Goal: Information Seeking & Learning: Learn about a topic

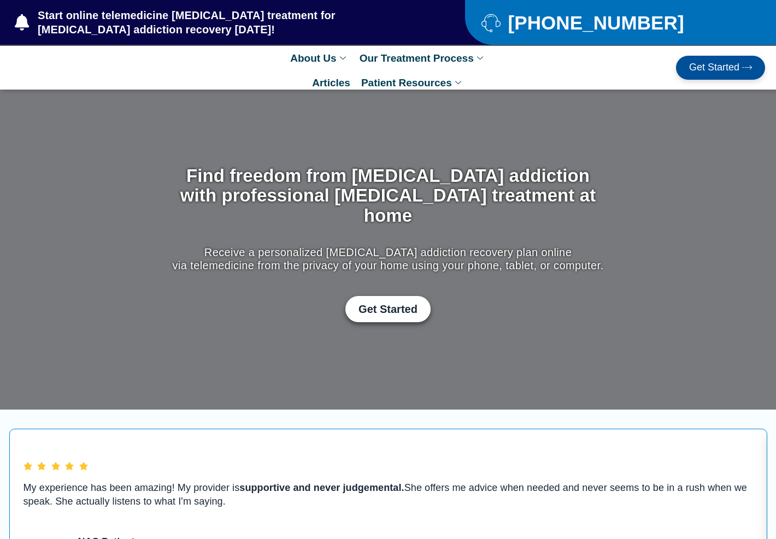
drag, startPoint x: 0, startPoint y: 0, endPoint x: 265, endPoint y: 312, distance: 410.0
click at [265, 312] on section "Find freedom from [MEDICAL_DATA] addiction with professional [MEDICAL_DATA] tre…" at bounding box center [388, 250] width 776 height 178
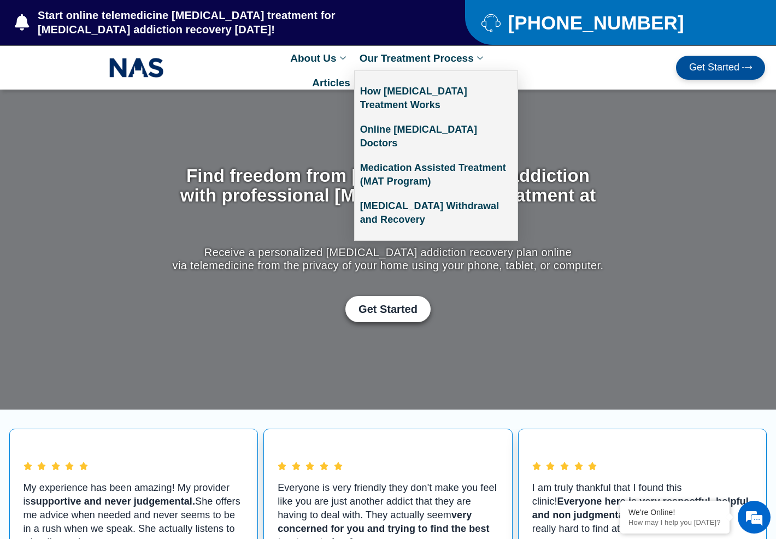
click at [397, 59] on link "Our Treatment Process" at bounding box center [422, 58] width 137 height 25
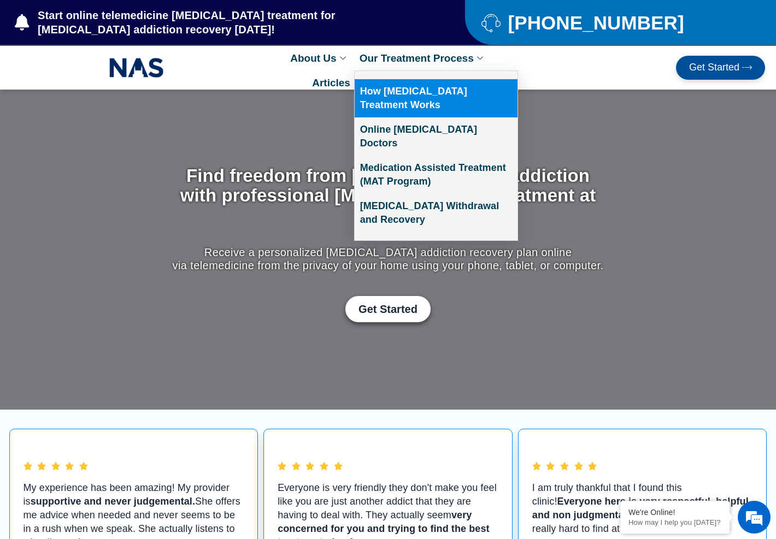
click at [449, 91] on link "How [MEDICAL_DATA] Treatment Works" at bounding box center [435, 98] width 163 height 38
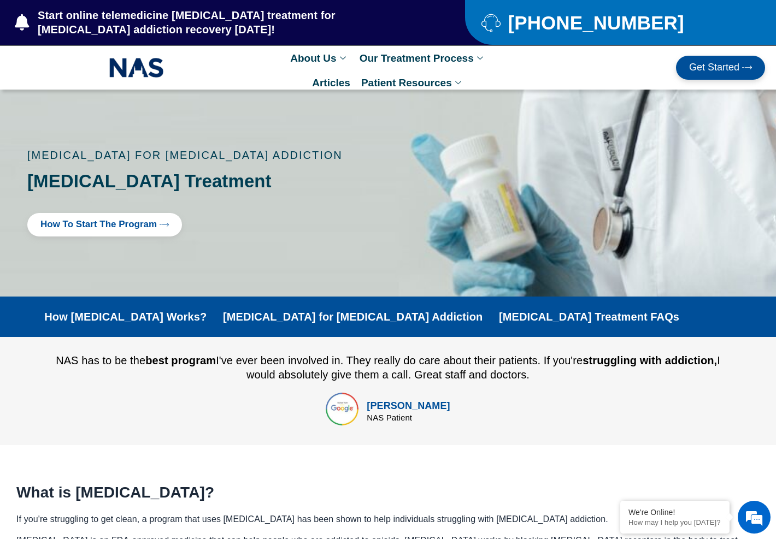
drag, startPoint x: 303, startPoint y: 17, endPoint x: 294, endPoint y: 28, distance: 14.0
